Goal: Task Accomplishment & Management: Complete application form

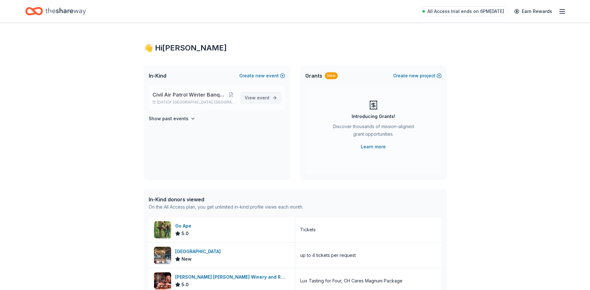
click at [270, 97] on link "View event" at bounding box center [260, 97] width 41 height 11
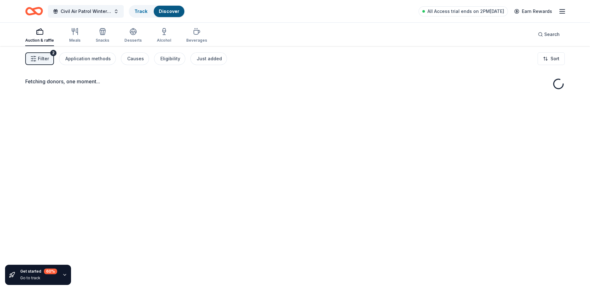
click at [38, 60] on span "Filter" at bounding box center [43, 59] width 11 height 8
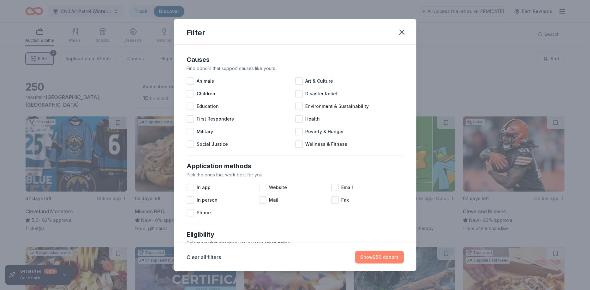
click at [383, 256] on button "Show 250 donors" at bounding box center [379, 257] width 49 height 13
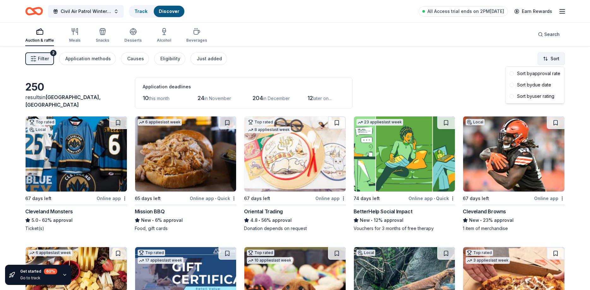
click at [549, 57] on html "Civil Air Patrol Winter Banquet Basket Raffle Track Discover All Access trial e…" at bounding box center [295, 145] width 590 height 290
click at [543, 85] on div "Sort by due date" at bounding box center [535, 84] width 56 height 11
click at [112, 198] on div "Online app" at bounding box center [112, 198] width 31 height 8
click at [186, 152] on img at bounding box center [185, 153] width 101 height 75
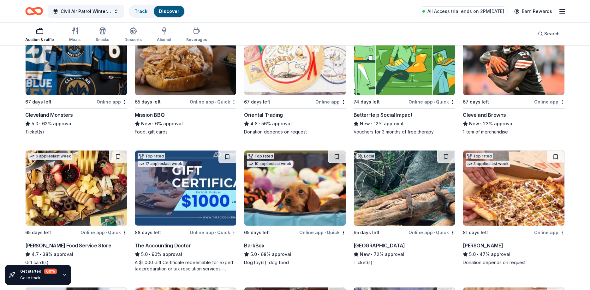
scroll to position [161, 0]
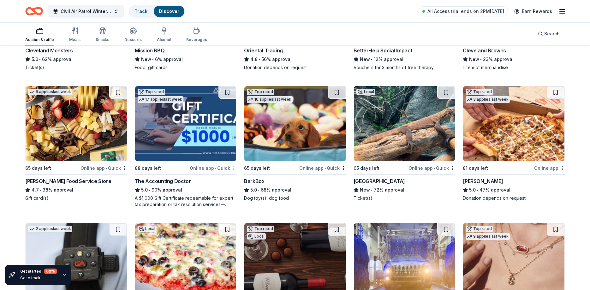
click at [308, 138] on img at bounding box center [294, 123] width 101 height 75
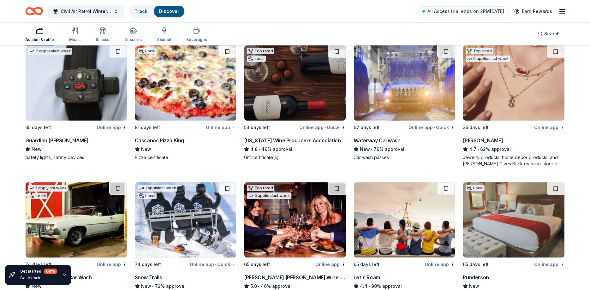
scroll to position [403, 0]
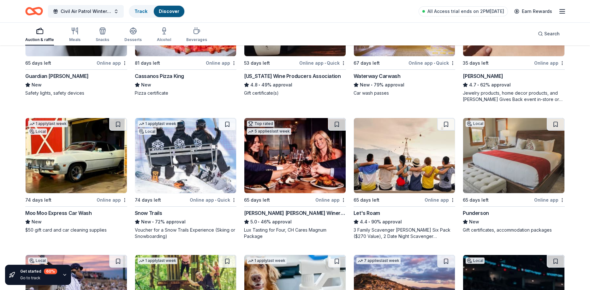
click at [503, 176] on img at bounding box center [513, 155] width 101 height 75
click at [177, 181] on img at bounding box center [185, 155] width 101 height 75
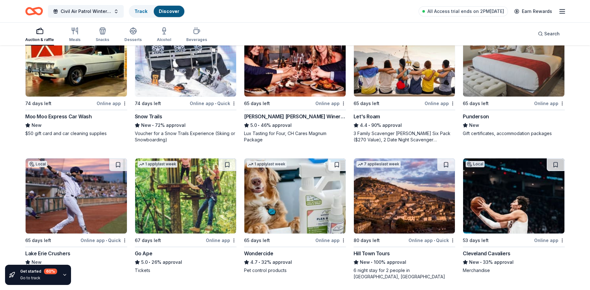
scroll to position [564, 0]
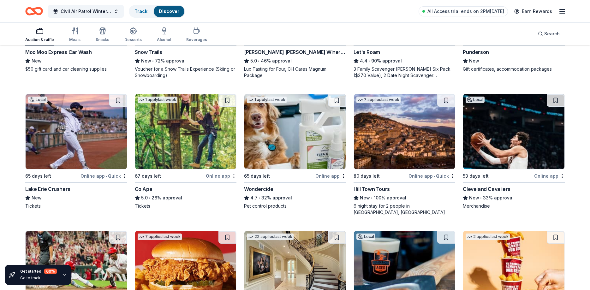
click at [191, 141] on img at bounding box center [185, 131] width 101 height 75
click at [492, 147] on img at bounding box center [513, 131] width 101 height 75
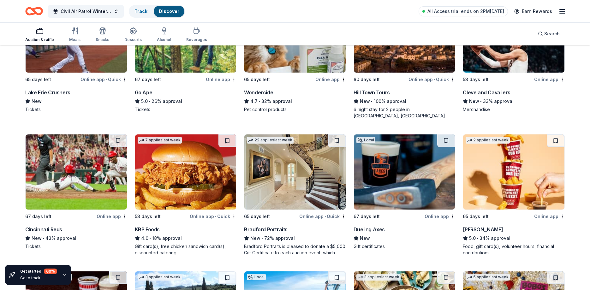
scroll to position [725, 0]
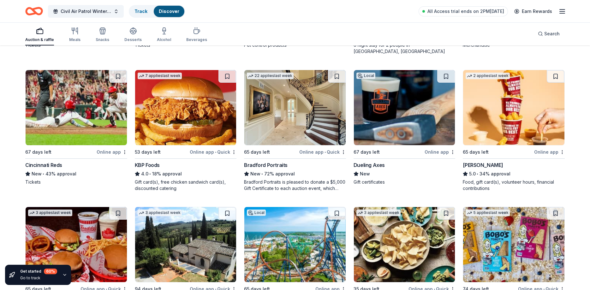
click at [531, 111] on img at bounding box center [513, 107] width 101 height 75
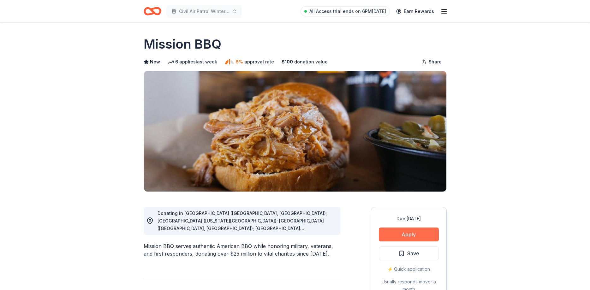
click at [428, 234] on button "Apply" at bounding box center [409, 234] width 60 height 14
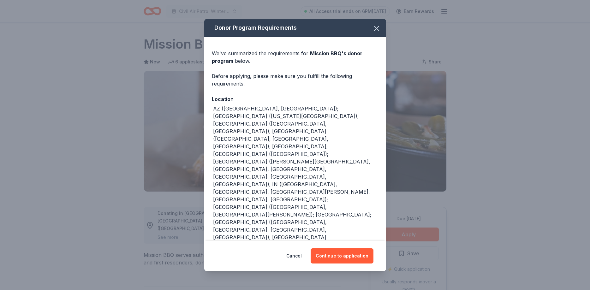
scroll to position [21, 0]
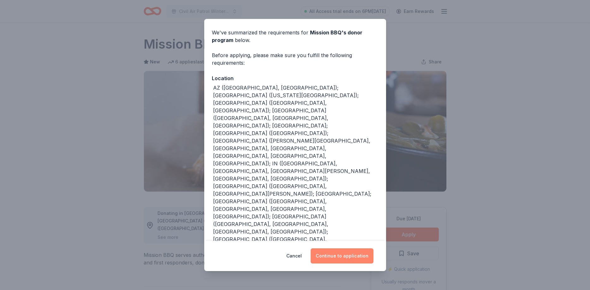
click at [343, 255] on button "Continue to application" at bounding box center [341, 255] width 63 height 15
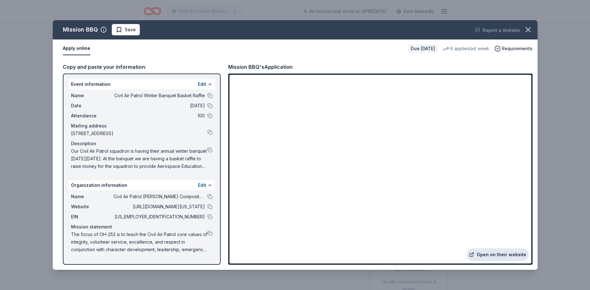
click at [507, 251] on link "Open on their website" at bounding box center [497, 254] width 62 height 13
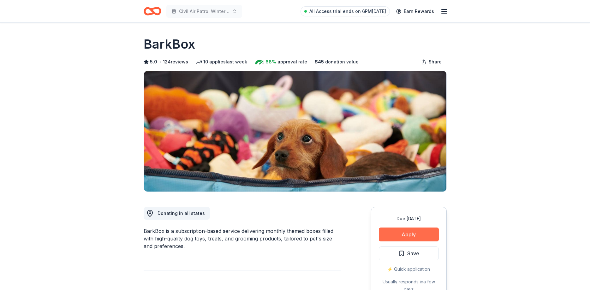
click at [417, 234] on button "Apply" at bounding box center [409, 234] width 60 height 14
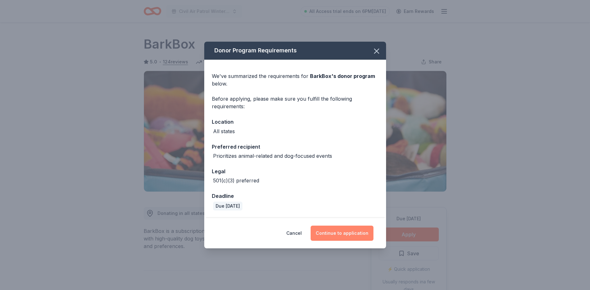
click at [343, 228] on button "Continue to application" at bounding box center [341, 233] width 63 height 15
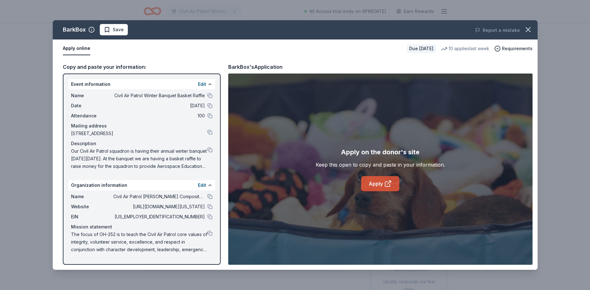
click at [385, 183] on icon at bounding box center [387, 184] width 5 height 5
click at [208, 197] on button at bounding box center [209, 196] width 5 height 5
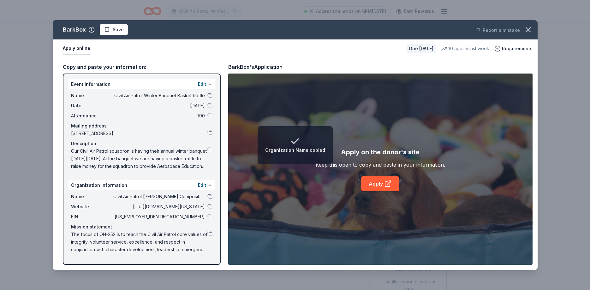
click at [210, 150] on button at bounding box center [209, 149] width 5 height 5
click at [209, 232] on button at bounding box center [209, 233] width 5 height 5
click at [209, 94] on button at bounding box center [209, 95] width 5 height 5
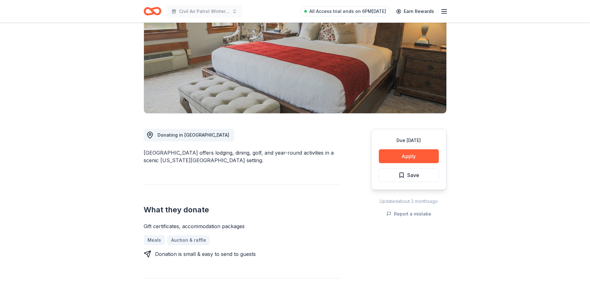
scroll to position [64, 0]
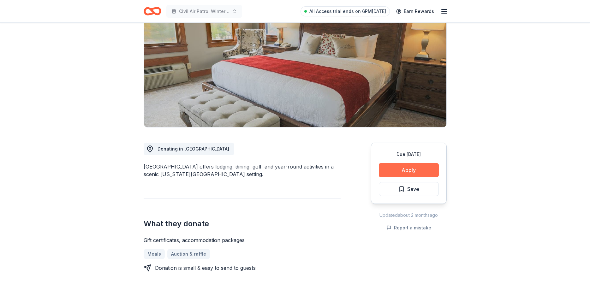
click at [398, 171] on button "Apply" at bounding box center [409, 170] width 60 height 14
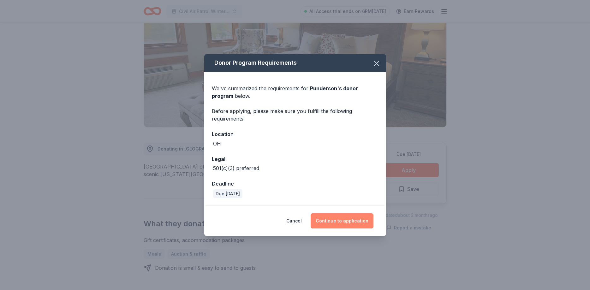
click at [349, 222] on button "Continue to application" at bounding box center [341, 220] width 63 height 15
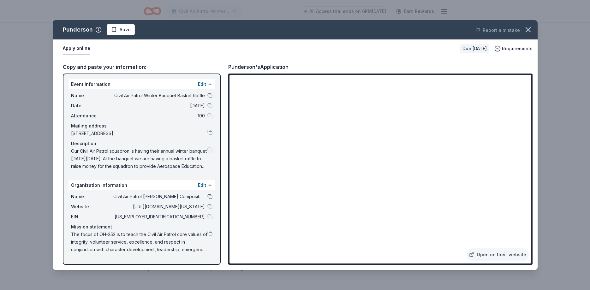
click at [211, 197] on button at bounding box center [209, 196] width 5 height 5
click at [528, 30] on icon "button" at bounding box center [527, 29] width 9 height 9
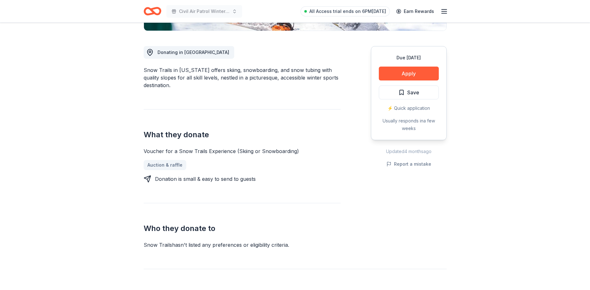
scroll to position [32, 0]
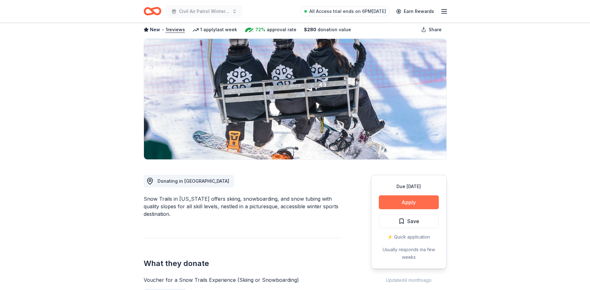
click at [420, 200] on button "Apply" at bounding box center [409, 202] width 60 height 14
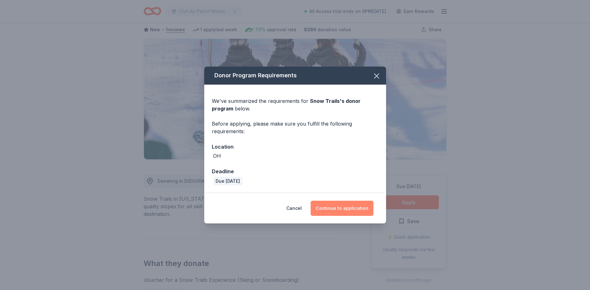
click at [350, 213] on button "Continue to application" at bounding box center [341, 208] width 63 height 15
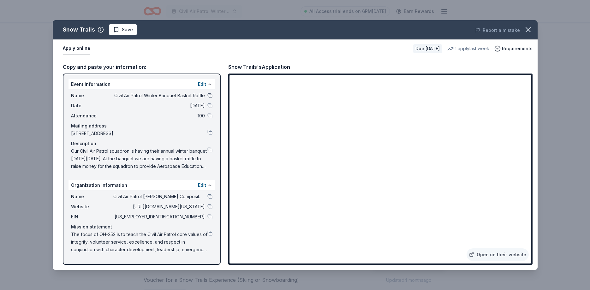
click at [210, 97] on button at bounding box center [209, 95] width 5 height 5
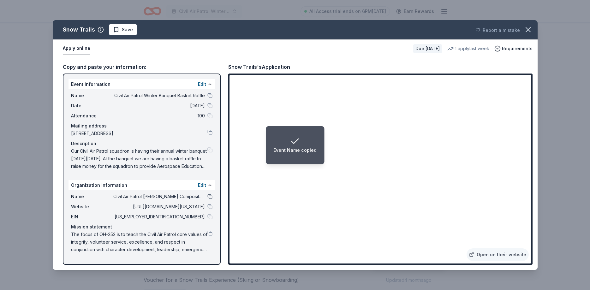
click at [209, 198] on button at bounding box center [209, 196] width 5 height 5
click at [211, 150] on button at bounding box center [209, 149] width 5 height 5
click at [210, 233] on button at bounding box center [209, 233] width 5 height 5
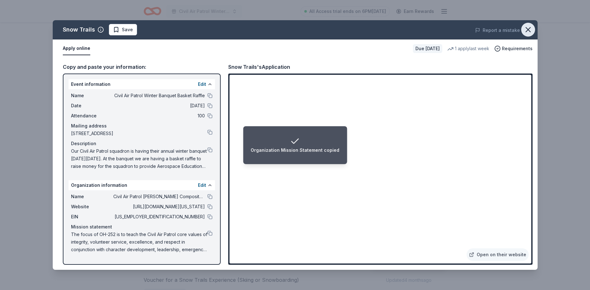
click at [529, 30] on icon "button" at bounding box center [527, 29] width 9 height 9
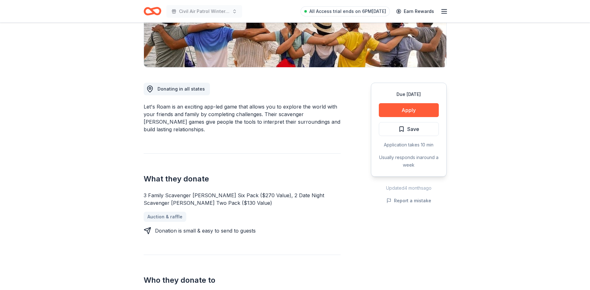
scroll to position [97, 0]
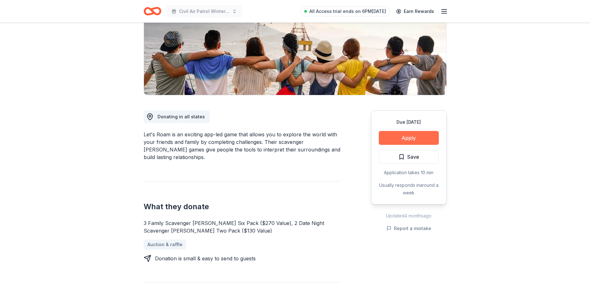
click at [414, 139] on button "Apply" at bounding box center [409, 138] width 60 height 14
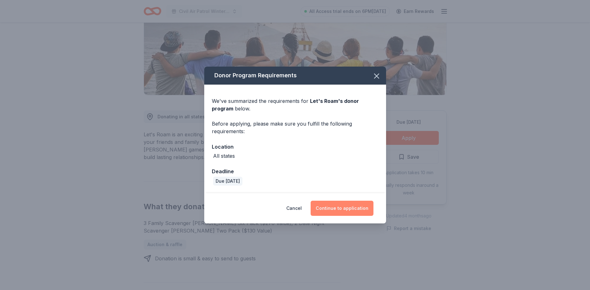
click at [360, 210] on button "Continue to application" at bounding box center [341, 208] width 63 height 15
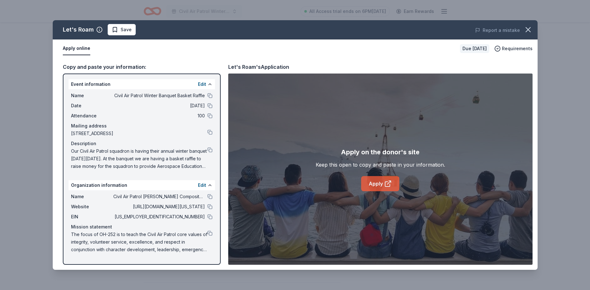
click at [376, 183] on link "Apply" at bounding box center [380, 183] width 38 height 15
click at [211, 196] on button at bounding box center [209, 196] width 5 height 5
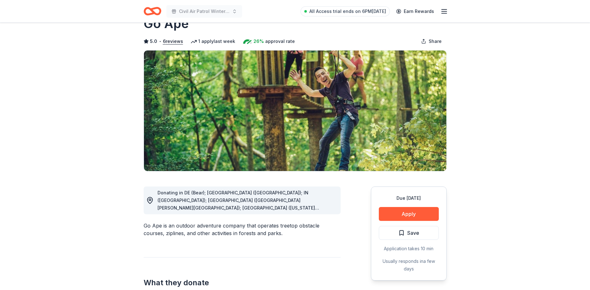
scroll to position [32, 0]
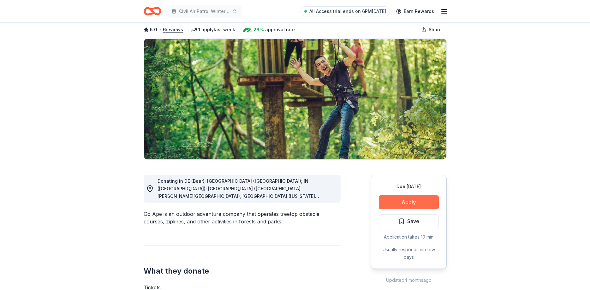
click at [422, 205] on button "Apply" at bounding box center [409, 202] width 60 height 14
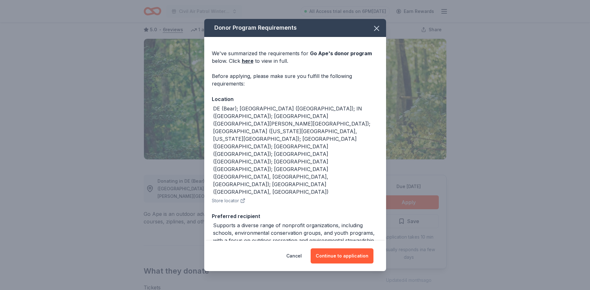
scroll to position [26, 0]
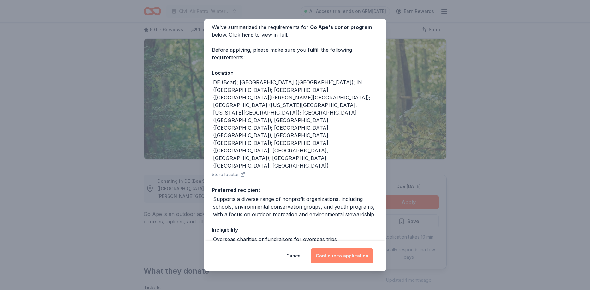
click at [351, 257] on button "Continue to application" at bounding box center [341, 255] width 63 height 15
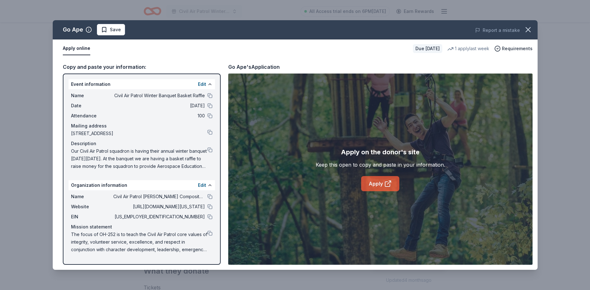
click at [380, 185] on link "Apply" at bounding box center [380, 183] width 38 height 15
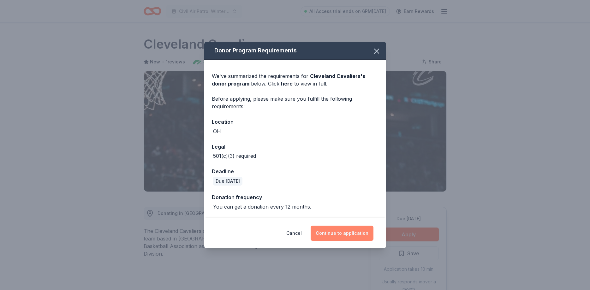
click at [345, 233] on button "Continue to application" at bounding box center [341, 233] width 63 height 15
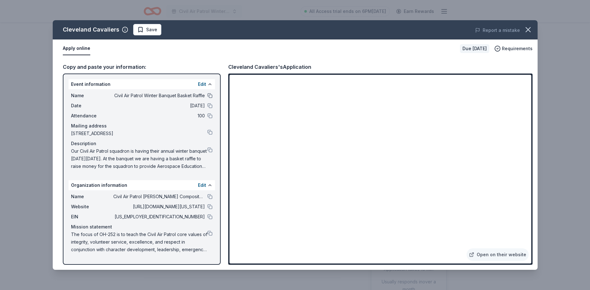
click at [210, 95] on button at bounding box center [209, 95] width 5 height 5
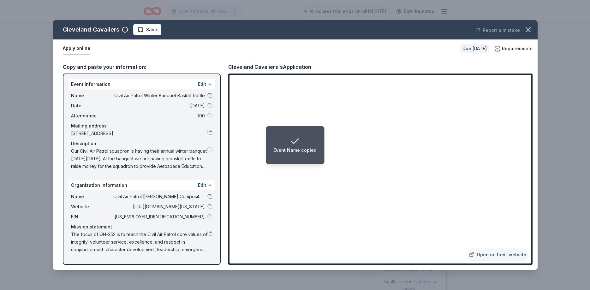
click at [210, 149] on button at bounding box center [209, 149] width 5 height 5
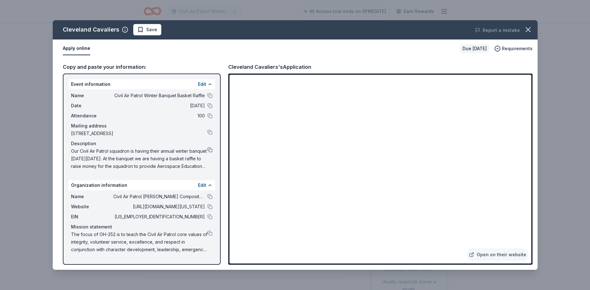
click at [211, 152] on button at bounding box center [209, 149] width 5 height 5
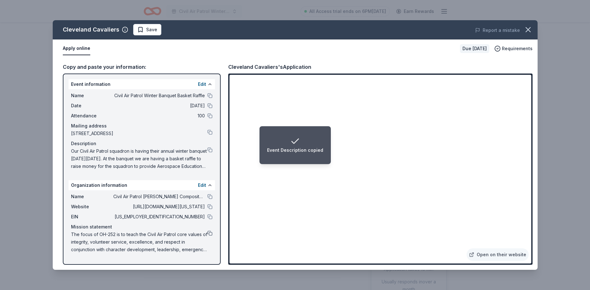
click at [210, 232] on button at bounding box center [209, 233] width 5 height 5
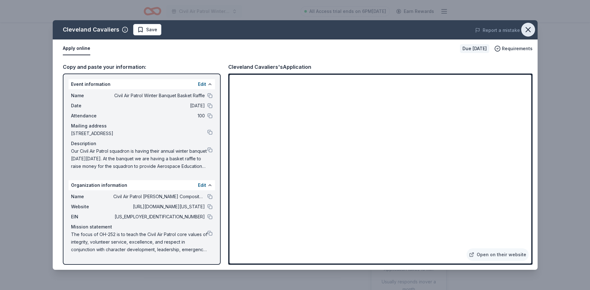
click at [532, 27] on icon "button" at bounding box center [527, 29] width 9 height 9
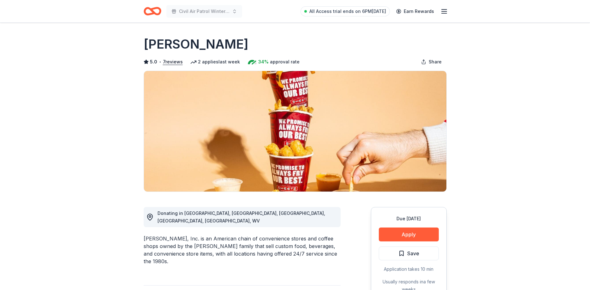
click at [419, 236] on button "Apply" at bounding box center [409, 234] width 60 height 14
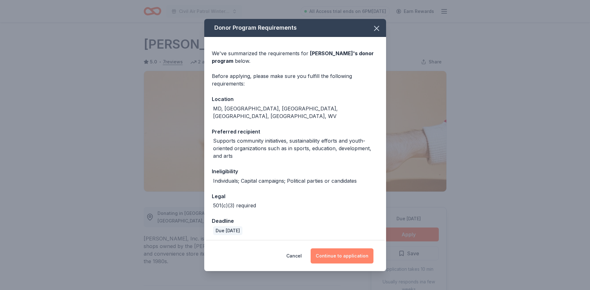
click at [342, 257] on button "Continue to application" at bounding box center [341, 255] width 63 height 15
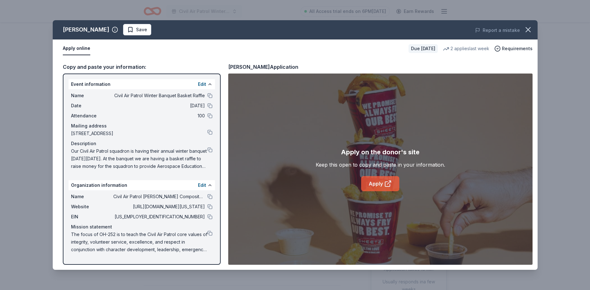
click at [379, 185] on link "Apply" at bounding box center [380, 183] width 38 height 15
click at [208, 197] on button at bounding box center [209, 196] width 5 height 5
click at [211, 95] on button at bounding box center [209, 95] width 5 height 5
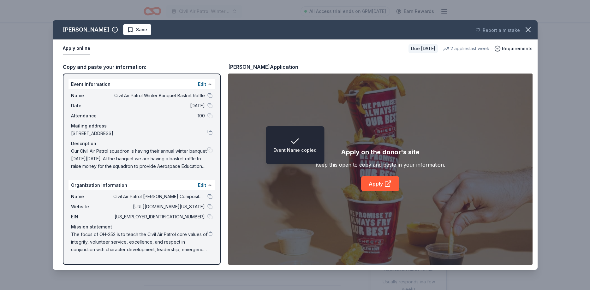
click at [209, 150] on button at bounding box center [209, 149] width 5 height 5
click at [209, 234] on button at bounding box center [209, 233] width 5 height 5
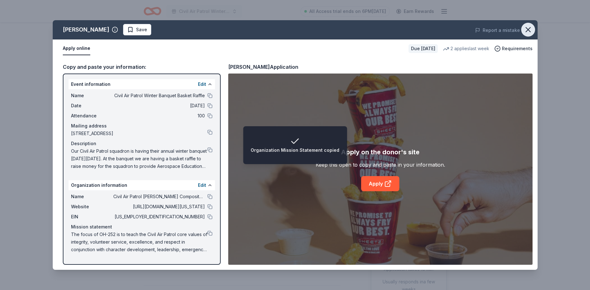
click at [523, 29] on button "button" at bounding box center [528, 30] width 14 height 14
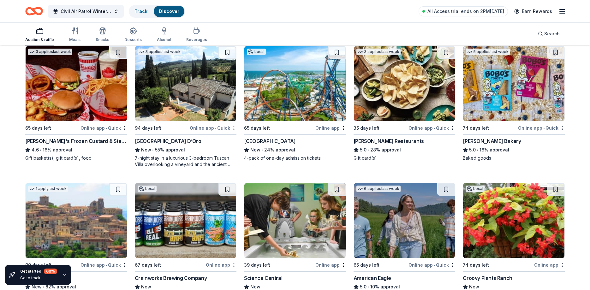
scroll to position [853, 0]
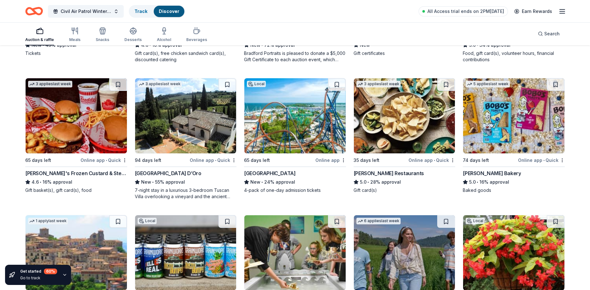
click at [303, 125] on img at bounding box center [294, 115] width 101 height 75
click at [529, 117] on img at bounding box center [513, 115] width 101 height 75
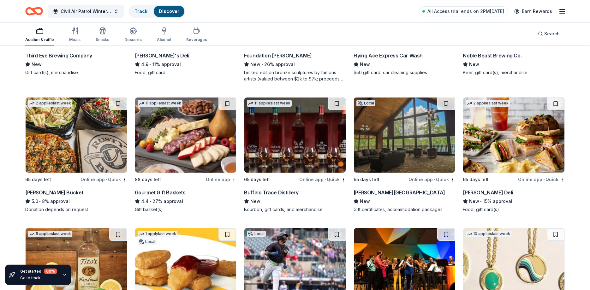
scroll to position [1244, 0]
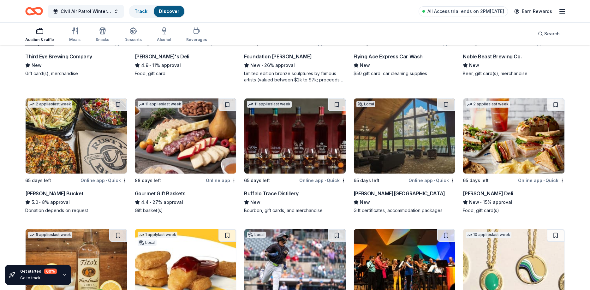
click at [188, 135] on img at bounding box center [185, 135] width 101 height 75
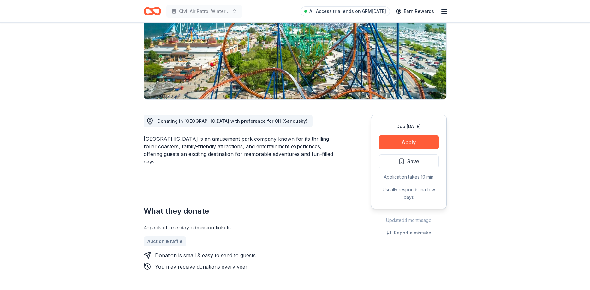
scroll to position [97, 0]
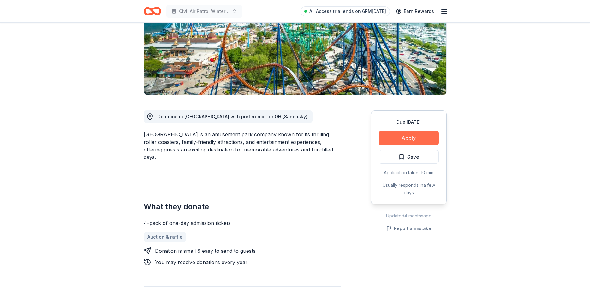
click at [408, 140] on button "Apply" at bounding box center [409, 138] width 60 height 14
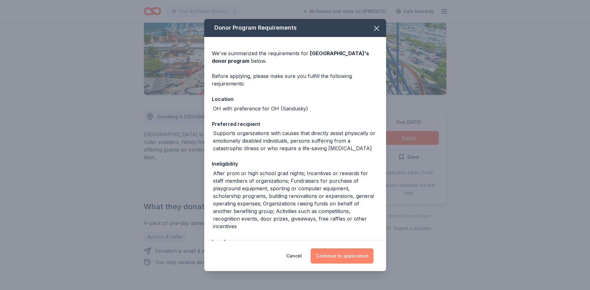
click at [352, 254] on button "Continue to application" at bounding box center [341, 255] width 63 height 15
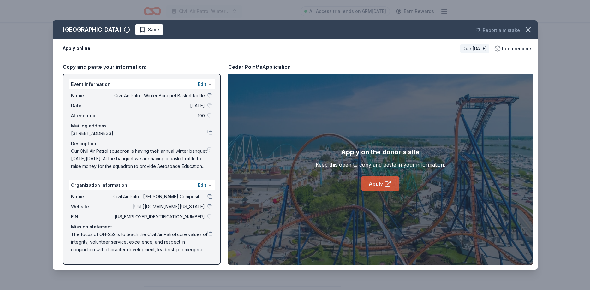
click at [388, 183] on icon at bounding box center [388, 184] width 8 height 8
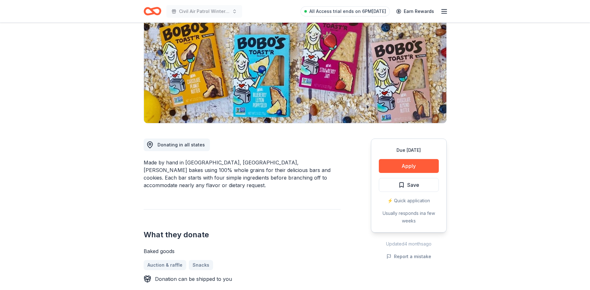
scroll to position [64, 0]
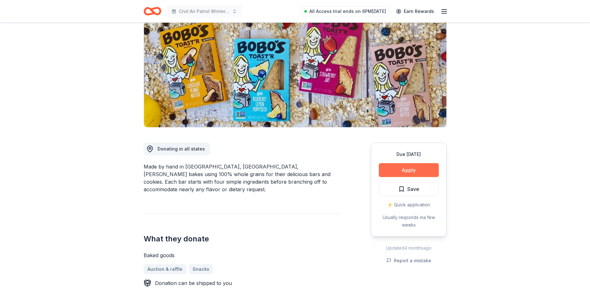
click at [407, 173] on button "Apply" at bounding box center [409, 170] width 60 height 14
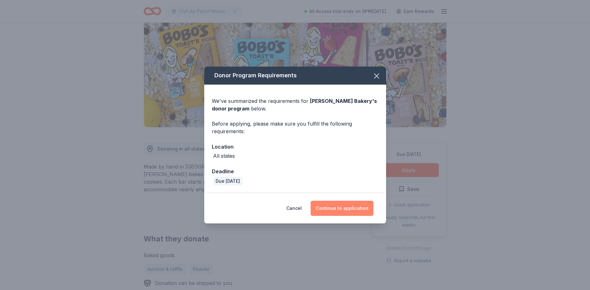
click at [348, 208] on button "Continue to application" at bounding box center [341, 208] width 63 height 15
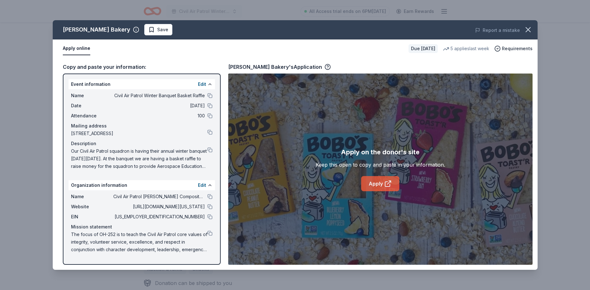
click at [367, 183] on link "Apply" at bounding box center [380, 183] width 38 height 15
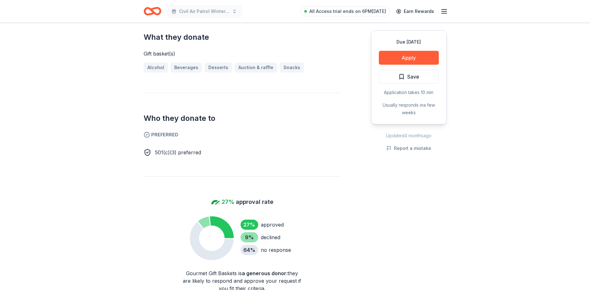
scroll to position [257, 0]
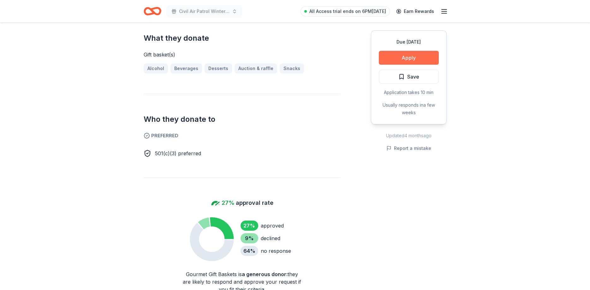
click at [411, 56] on button "Apply" at bounding box center [409, 58] width 60 height 14
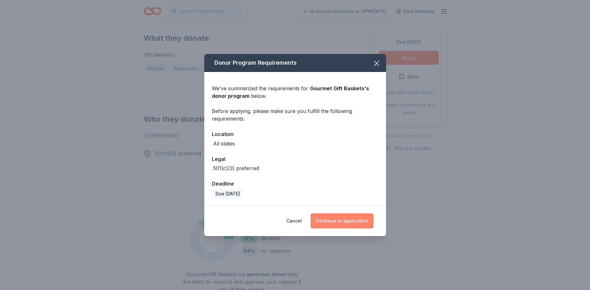
click at [356, 220] on button "Continue to application" at bounding box center [341, 220] width 63 height 15
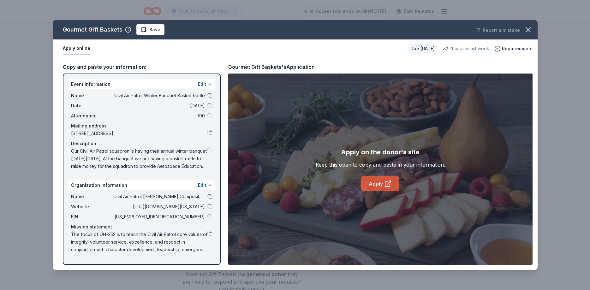
click at [383, 187] on link "Apply" at bounding box center [380, 183] width 38 height 15
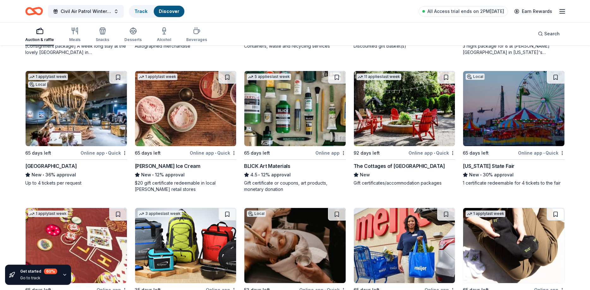
scroll to position [1683, 0]
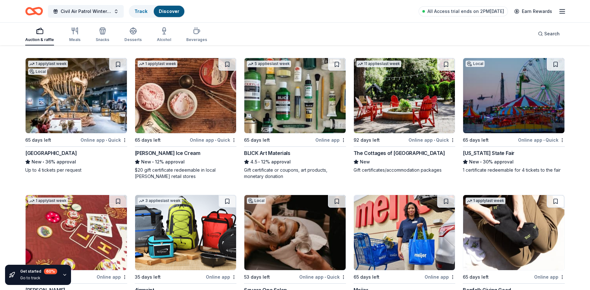
click at [519, 89] on img at bounding box center [513, 95] width 101 height 75
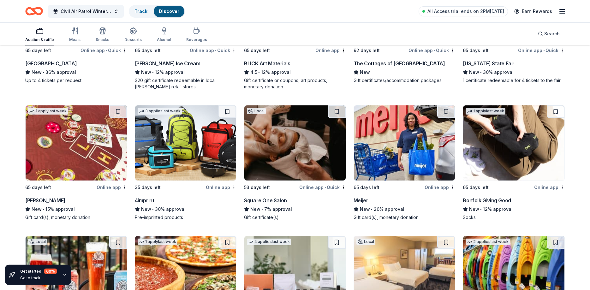
scroll to position [1779, 0]
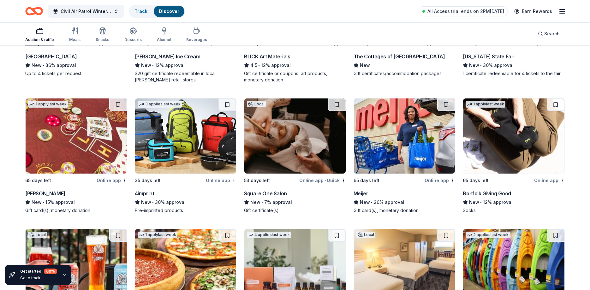
click at [388, 142] on img at bounding box center [404, 135] width 101 height 75
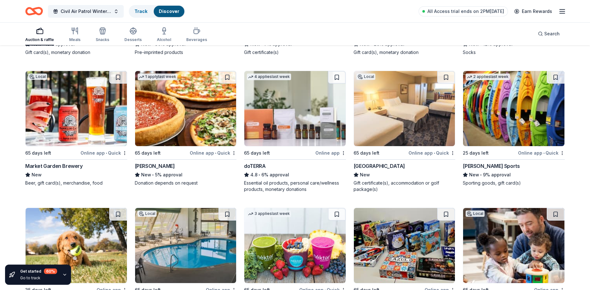
scroll to position [1940, 0]
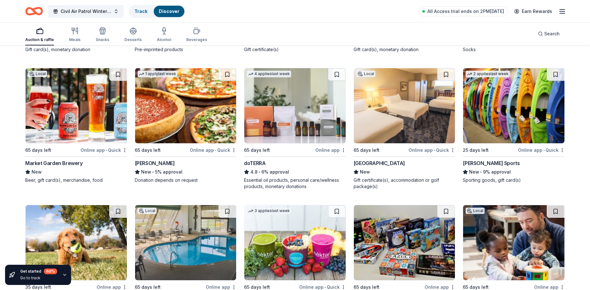
click at [295, 114] on img at bounding box center [294, 105] width 101 height 75
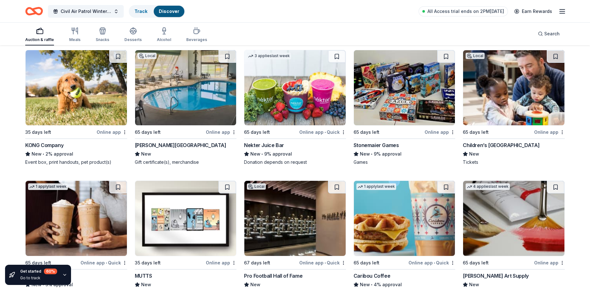
scroll to position [2079, 0]
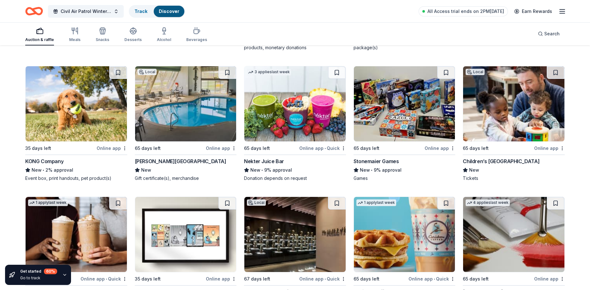
click at [516, 103] on img at bounding box center [513, 103] width 101 height 75
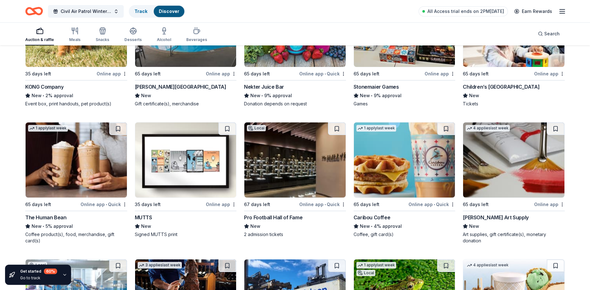
scroll to position [2175, 0]
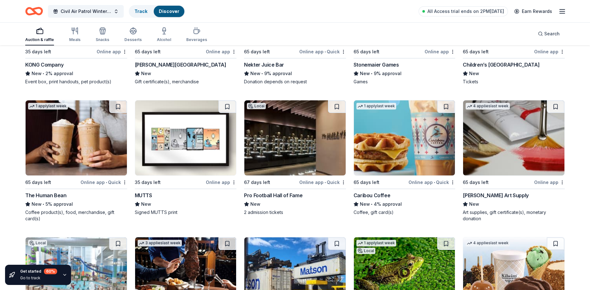
click at [66, 130] on img at bounding box center [76, 137] width 101 height 75
click at [288, 132] on img at bounding box center [294, 137] width 101 height 75
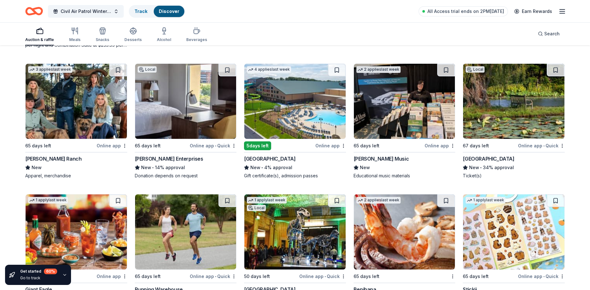
scroll to position [2497, 0]
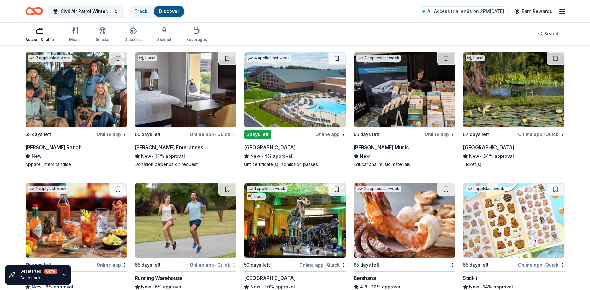
click at [321, 102] on img at bounding box center [294, 89] width 101 height 75
click at [512, 96] on img at bounding box center [513, 89] width 101 height 75
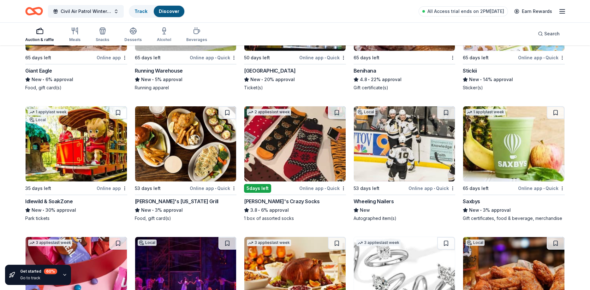
scroll to position [2743, 0]
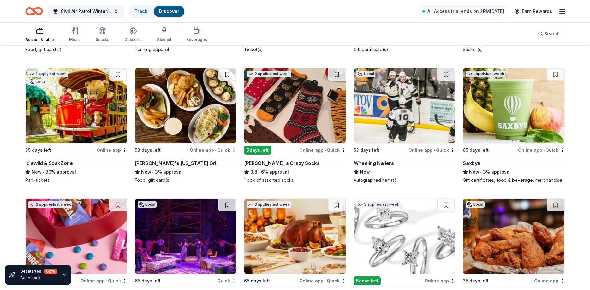
click at [101, 109] on img at bounding box center [76, 105] width 101 height 75
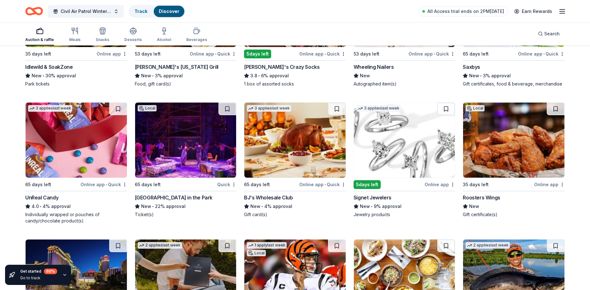
scroll to position [2849, 0]
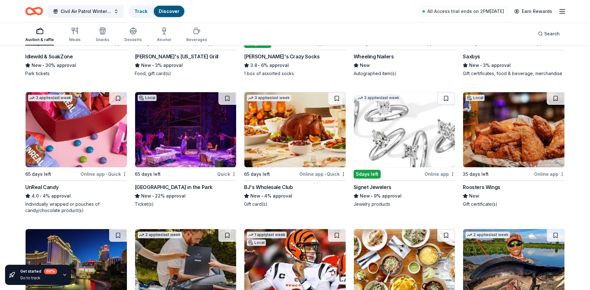
click at [505, 129] on img at bounding box center [513, 129] width 101 height 75
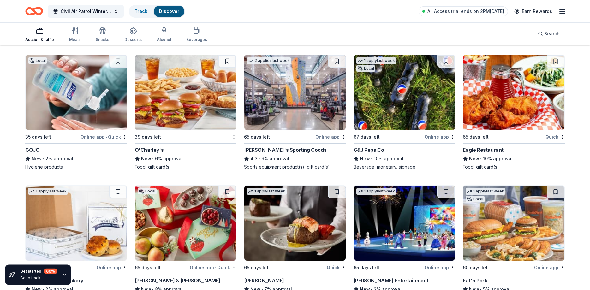
scroll to position [3149, 0]
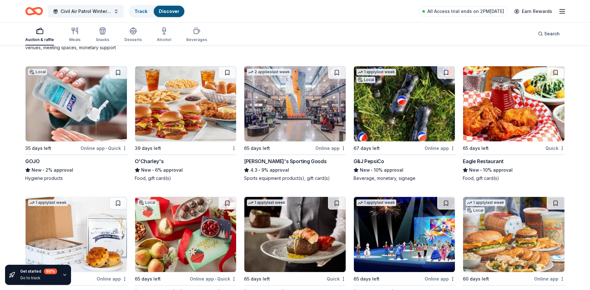
click at [285, 98] on img at bounding box center [294, 103] width 101 height 75
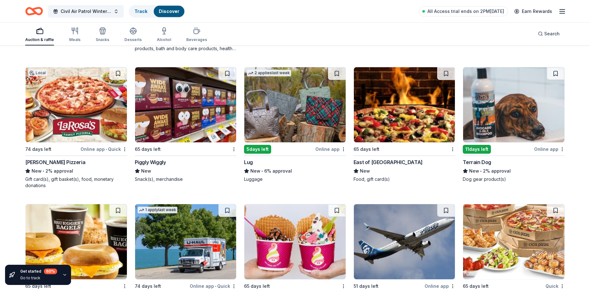
scroll to position [3626, 0]
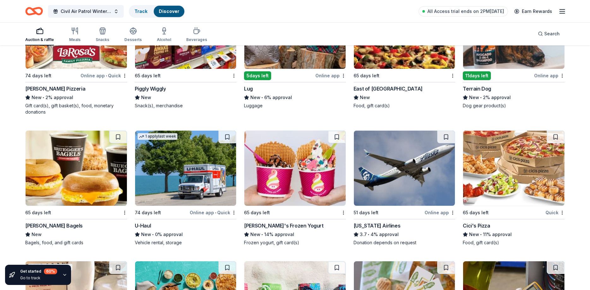
click at [80, 167] on img at bounding box center [76, 168] width 101 height 75
click at [300, 181] on img at bounding box center [294, 168] width 101 height 75
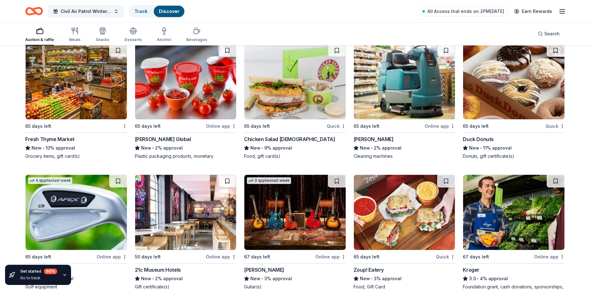
scroll to position [4077, 0]
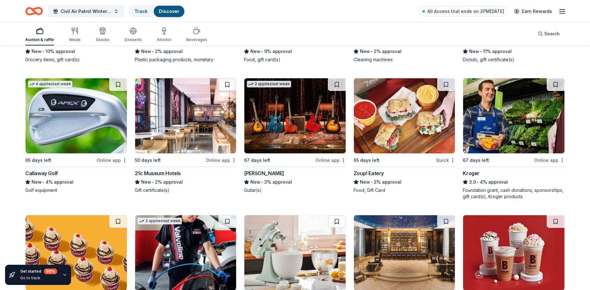
click at [413, 121] on img at bounding box center [404, 115] width 101 height 75
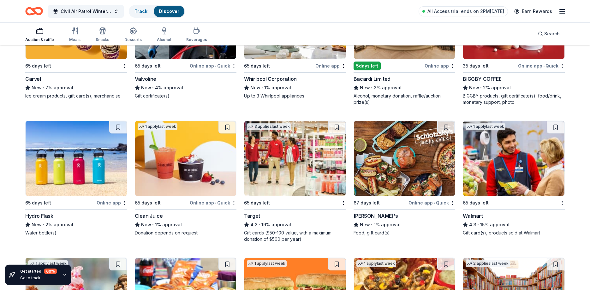
scroll to position [4328, 0]
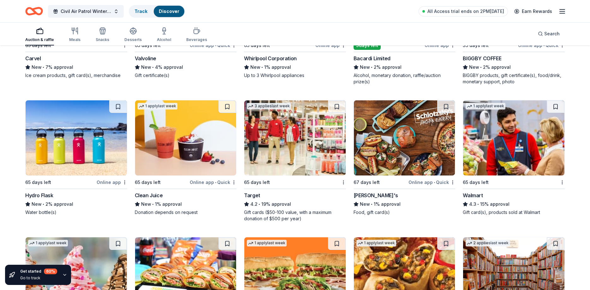
click at [303, 133] on img at bounding box center [294, 137] width 101 height 75
click at [511, 127] on img at bounding box center [513, 137] width 101 height 75
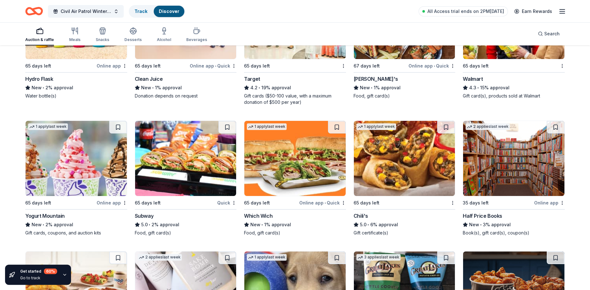
scroll to position [4457, 0]
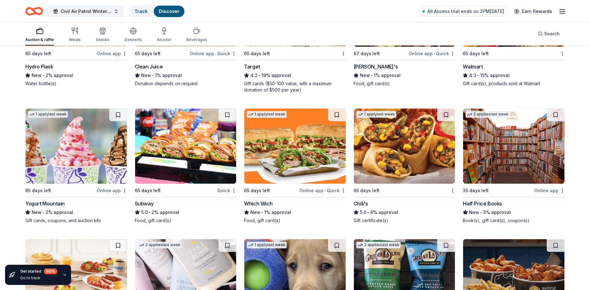
click at [188, 134] on img at bounding box center [185, 146] width 101 height 75
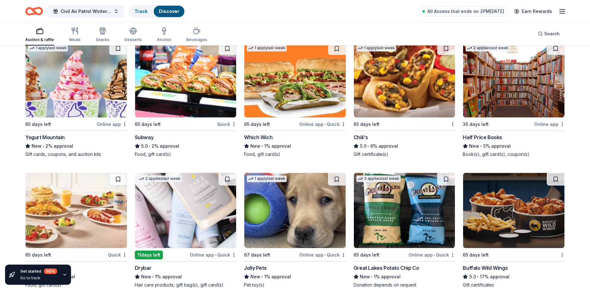
scroll to position [4554, 0]
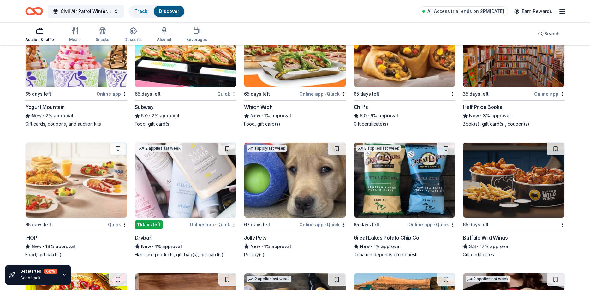
click at [512, 172] on img at bounding box center [513, 180] width 101 height 75
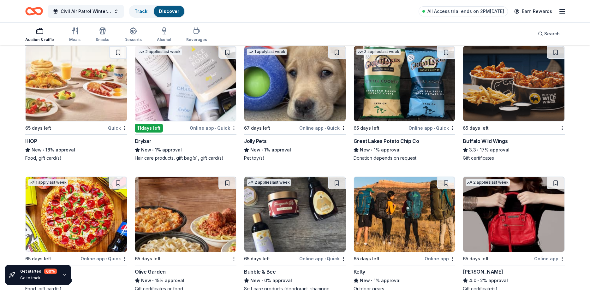
scroll to position [4703, 0]
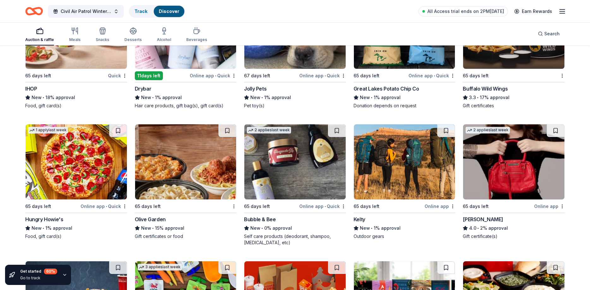
click at [197, 151] on img at bounding box center [185, 161] width 101 height 75
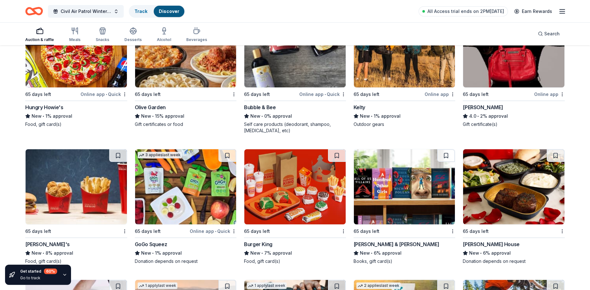
scroll to position [4831, 0]
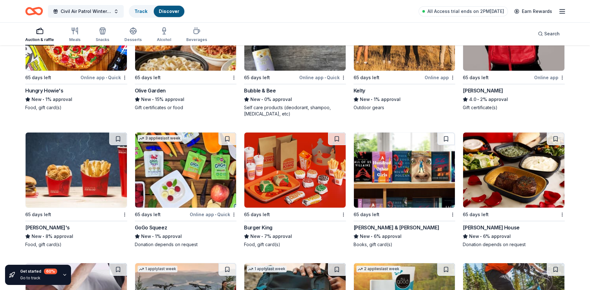
click at [63, 154] on img at bounding box center [76, 170] width 101 height 75
click at [428, 167] on img at bounding box center [404, 170] width 101 height 75
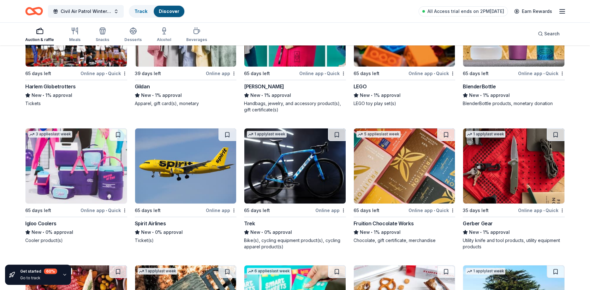
scroll to position [5668, 0]
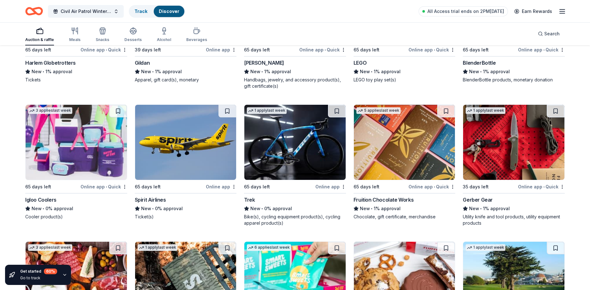
click at [188, 143] on img at bounding box center [185, 142] width 101 height 75
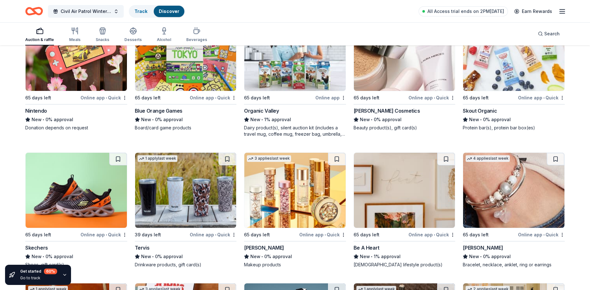
scroll to position [6538, 0]
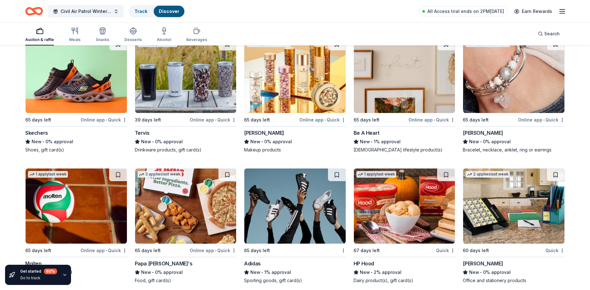
click at [202, 193] on img at bounding box center [185, 205] width 101 height 75
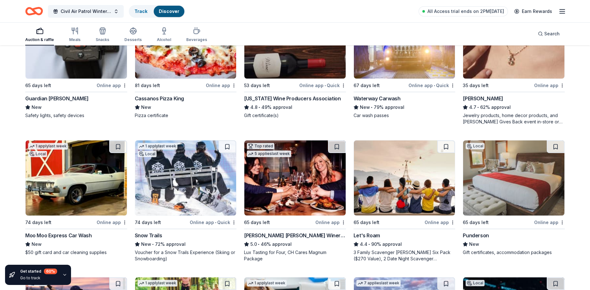
scroll to position [0, 0]
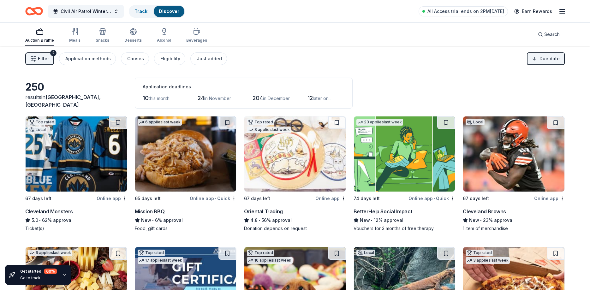
click at [558, 13] on icon "button" at bounding box center [562, 12] width 8 height 8
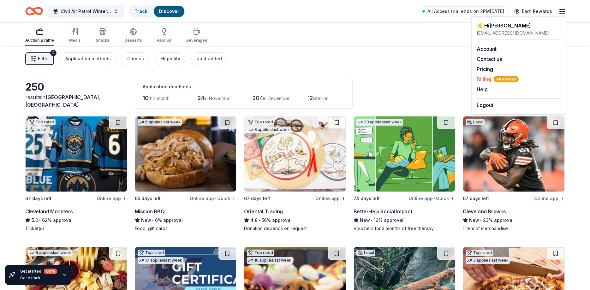
click at [489, 78] on span "Billing All Access" at bounding box center [497, 79] width 42 height 8
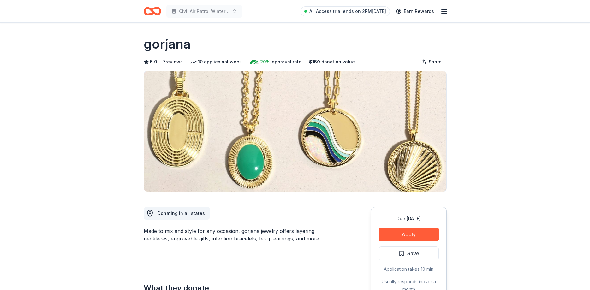
scroll to position [97, 0]
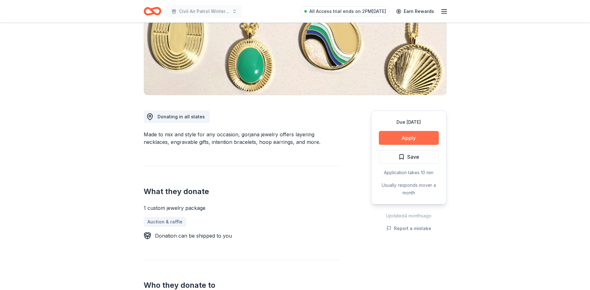
click at [419, 137] on button "Apply" at bounding box center [409, 138] width 60 height 14
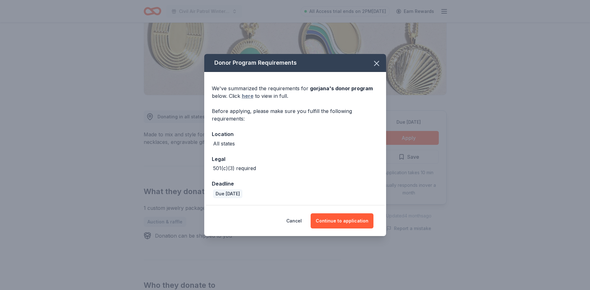
click at [251, 97] on link "here" at bounding box center [248, 96] width 12 height 8
click at [345, 223] on button "Continue to application" at bounding box center [341, 220] width 63 height 15
